Goal: Task Accomplishment & Management: Complete application form

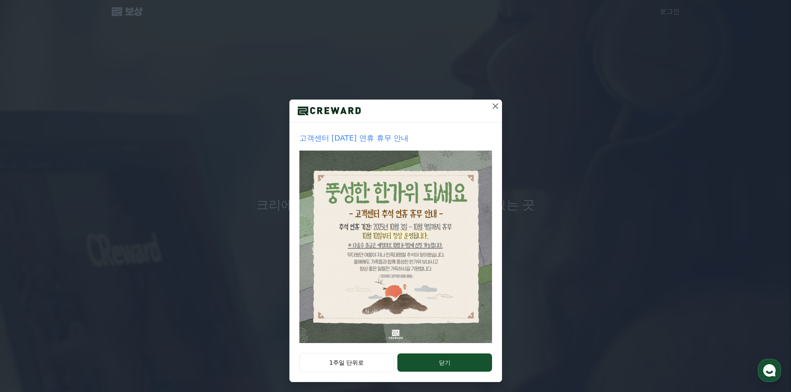
drag, startPoint x: 492, startPoint y: 106, endPoint x: 475, endPoint y: 106, distance: 17.0
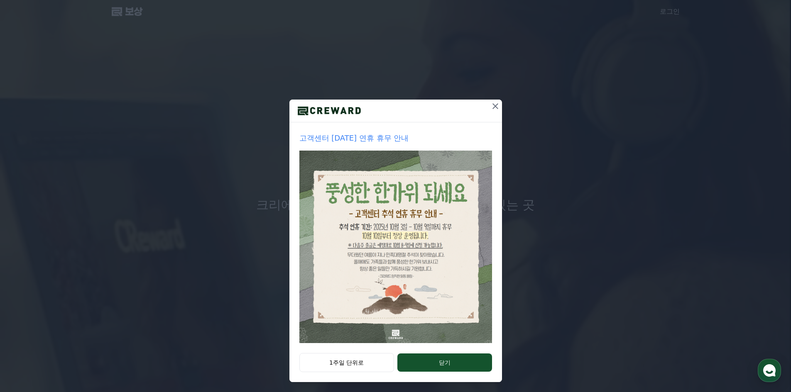
click at [475, 106] on div at bounding box center [395, 111] width 212 height 23
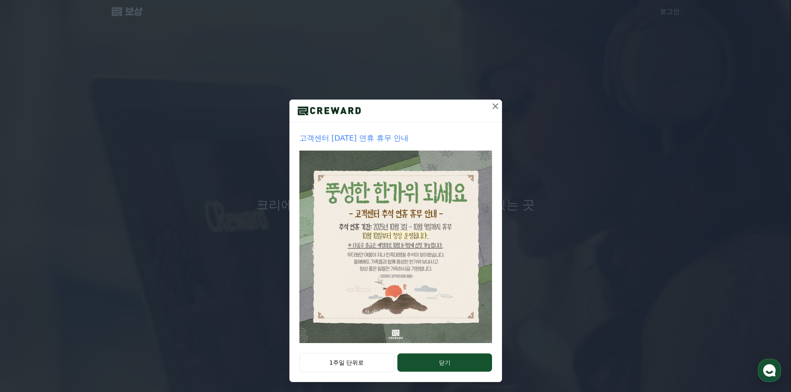
click at [490, 105] on icon at bounding box center [495, 106] width 10 height 10
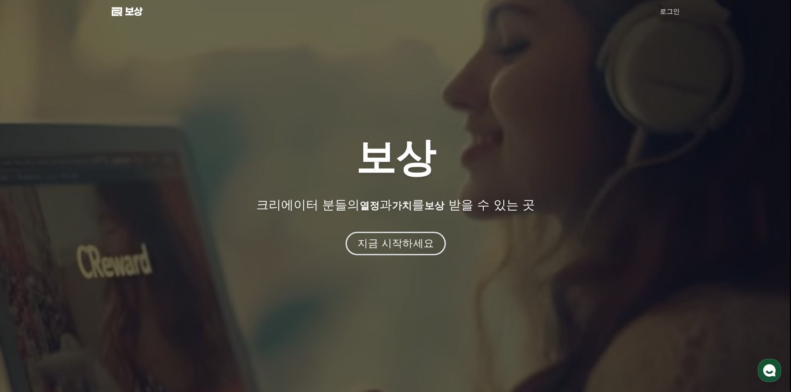
click at [413, 246] on font "지금 시작하세요" at bounding box center [395, 243] width 76 height 12
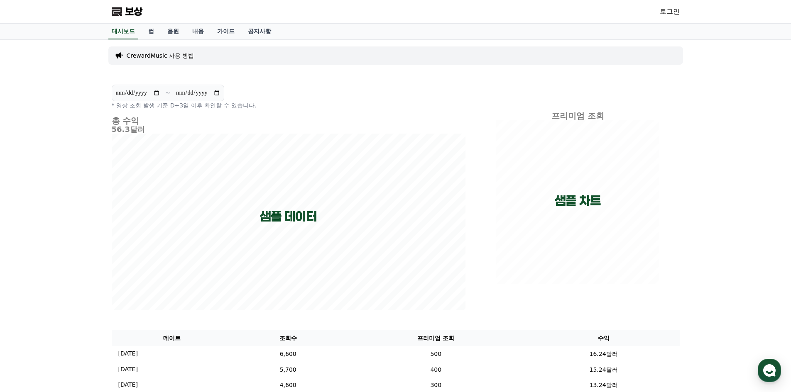
click at [663, 11] on font "로그인" at bounding box center [669, 11] width 20 height 8
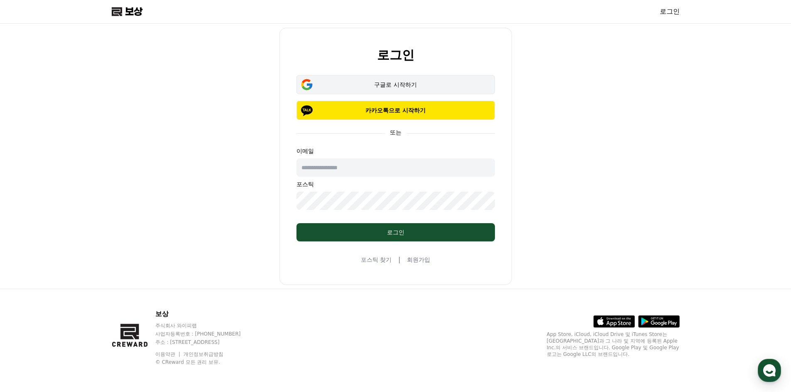
click at [454, 90] on button "구글로 시작하기" at bounding box center [395, 84] width 198 height 19
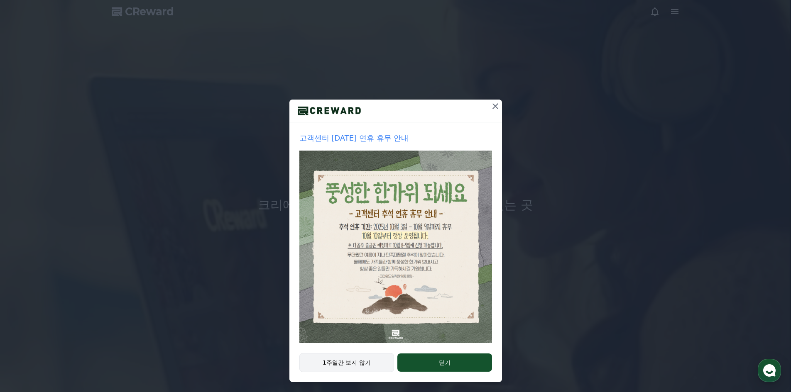
click at [368, 366] on button "1주일간 보지 않기" at bounding box center [346, 362] width 95 height 19
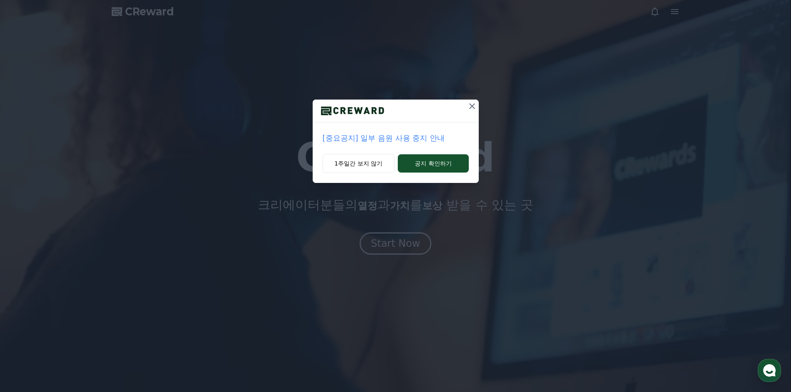
click at [429, 137] on p "[중요공지] 일부 음원 사용 중지 안내" at bounding box center [395, 138] width 146 height 12
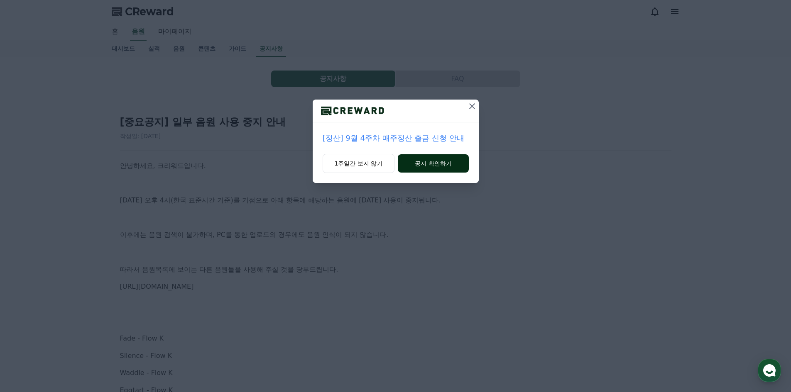
click at [429, 155] on button "공지 확인하기" at bounding box center [433, 163] width 71 height 18
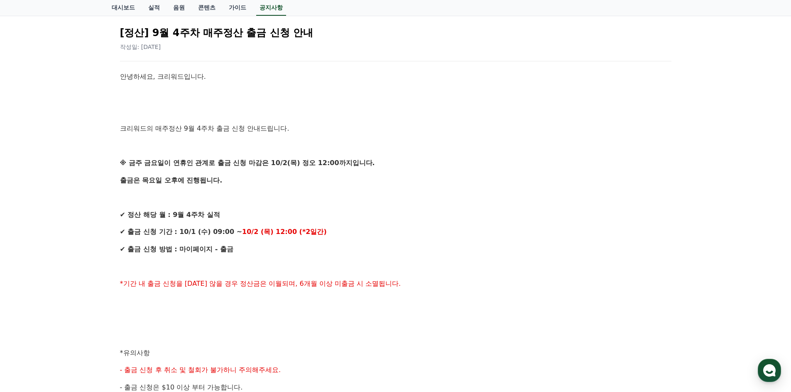
scroll to position [166, 0]
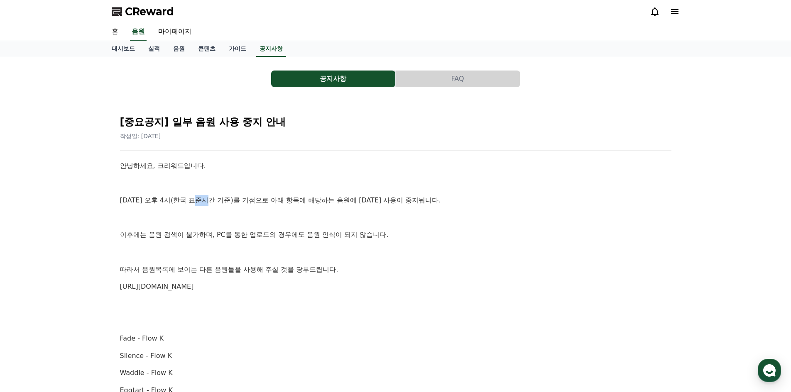
drag, startPoint x: 201, startPoint y: 200, endPoint x: 214, endPoint y: 201, distance: 12.9
click at [214, 201] on p "10월 2일 오후 4시(한국 표준시간 기준)를 기점으로 아래 항목에 해당하는 음원에 대한 사용이 중지됩니다." at bounding box center [395, 200] width 551 height 11
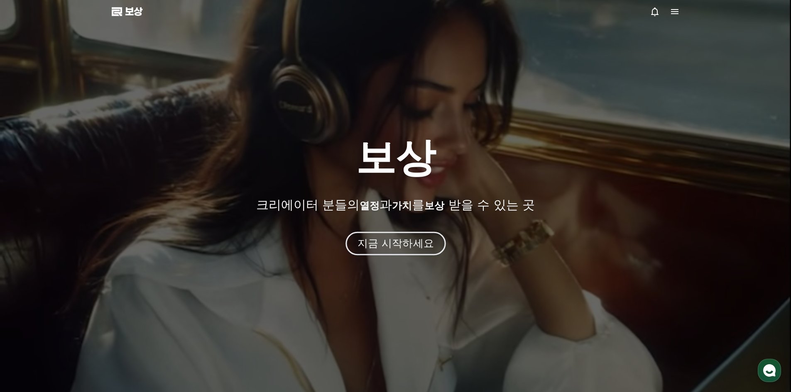
click at [407, 229] on div "보상 크리에이터 분들의 열정 과 가치 를 보상 받을 수 있는 곳 지금 시작하세요" at bounding box center [395, 196] width 791 height 117
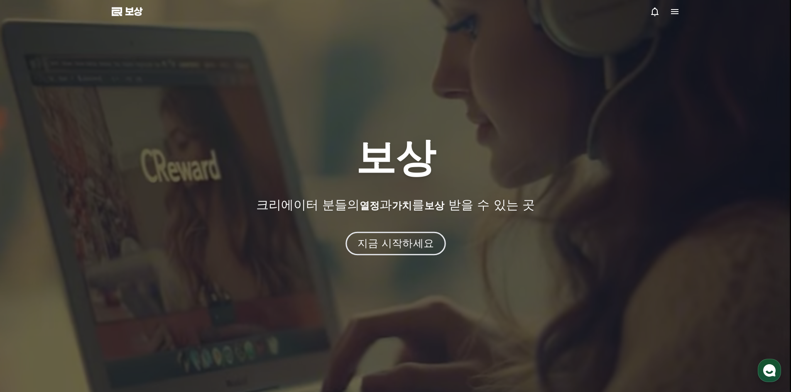
click at [402, 242] on font "지금 시작하세요" at bounding box center [395, 243] width 76 height 12
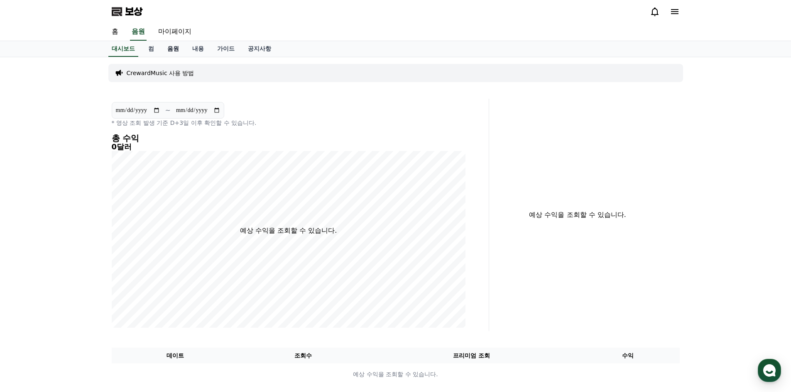
click at [167, 49] on font "음원" at bounding box center [173, 48] width 12 height 7
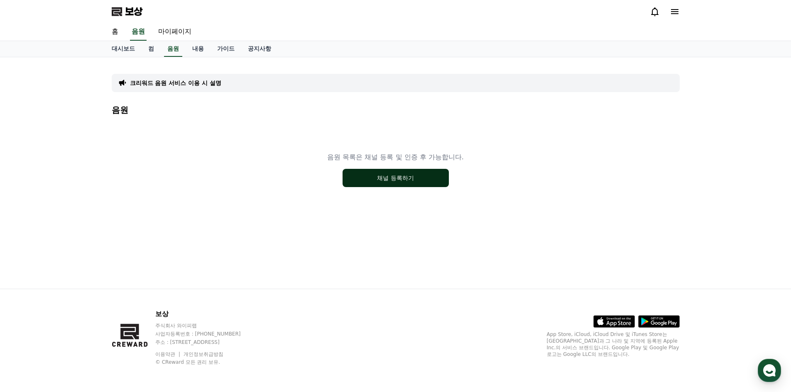
click at [382, 182] on button "채널 등록하기" at bounding box center [395, 178] width 106 height 18
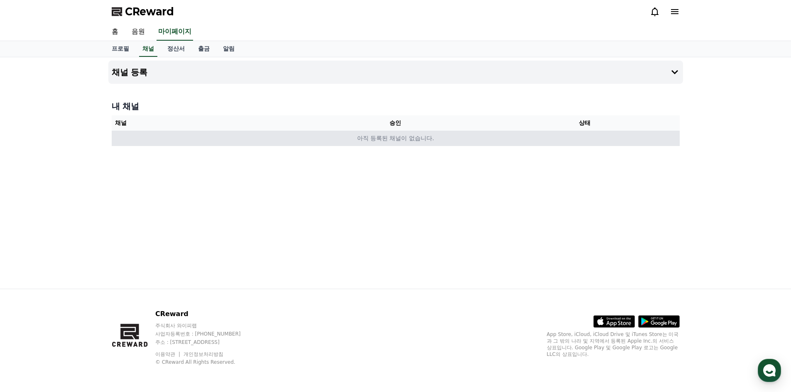
click at [150, 137] on td "아직 등록된 채널이 없습니다." at bounding box center [396, 138] width 568 height 15
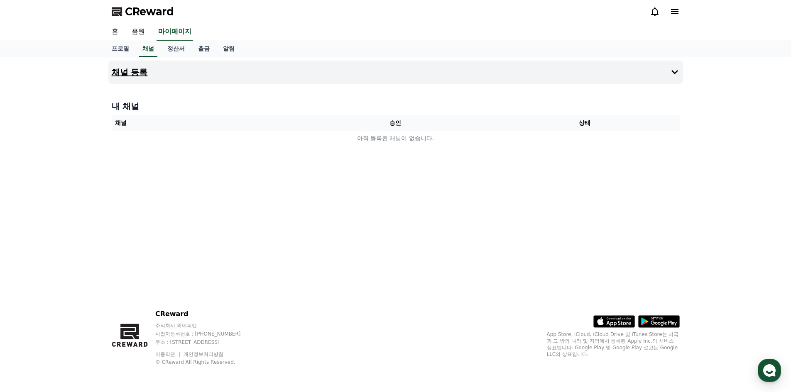
click at [151, 72] on button "채널 등록" at bounding box center [395, 72] width 574 height 23
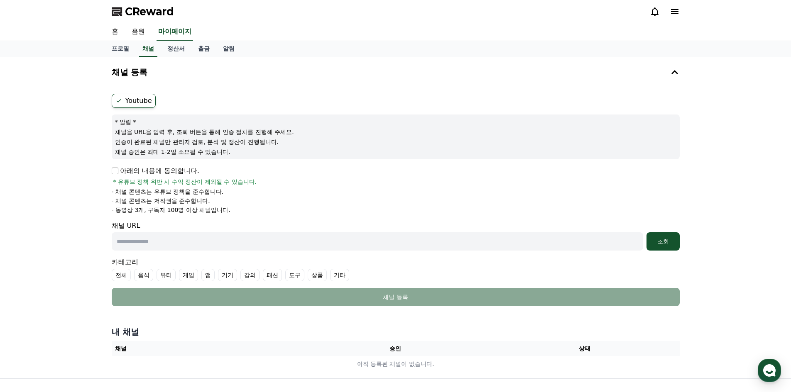
click at [142, 102] on label "Youtube" at bounding box center [134, 101] width 44 height 14
drag, startPoint x: 225, startPoint y: 211, endPoint x: 172, endPoint y: 212, distance: 53.1
click at [172, 212] on p "- 동영상 3개, 구독자 100명 이상 채널입니다." at bounding box center [171, 210] width 119 height 8
click at [215, 213] on p "- 동영상 3개, 구독자 100명 이상 채널입니다." at bounding box center [171, 210] width 119 height 8
